Goal: Navigation & Orientation: Find specific page/section

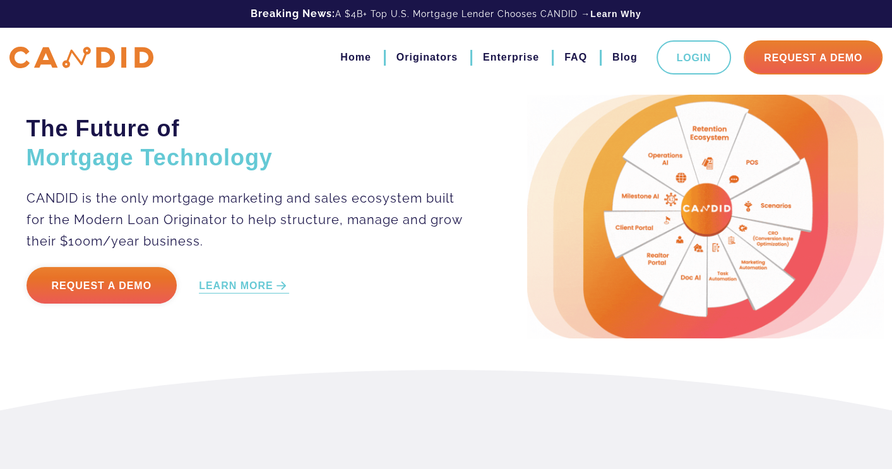
click at [429, 54] on link "Originators" at bounding box center [426, 57] width 61 height 21
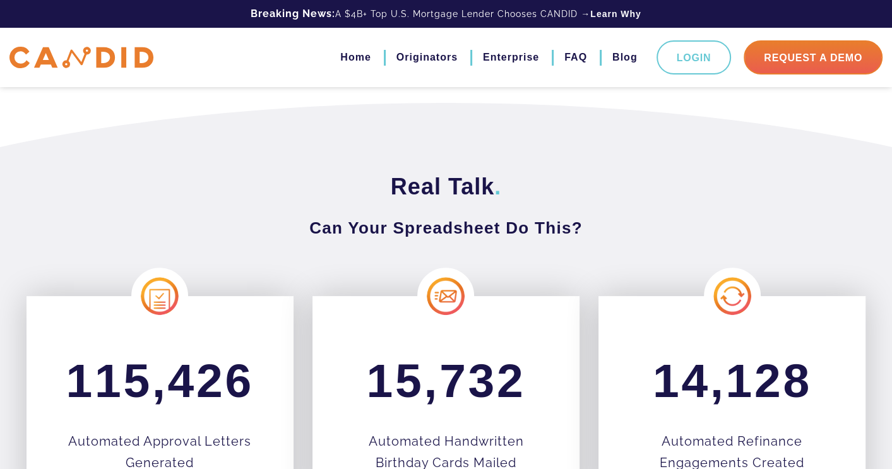
scroll to position [189, 0]
